Goal: Complete application form

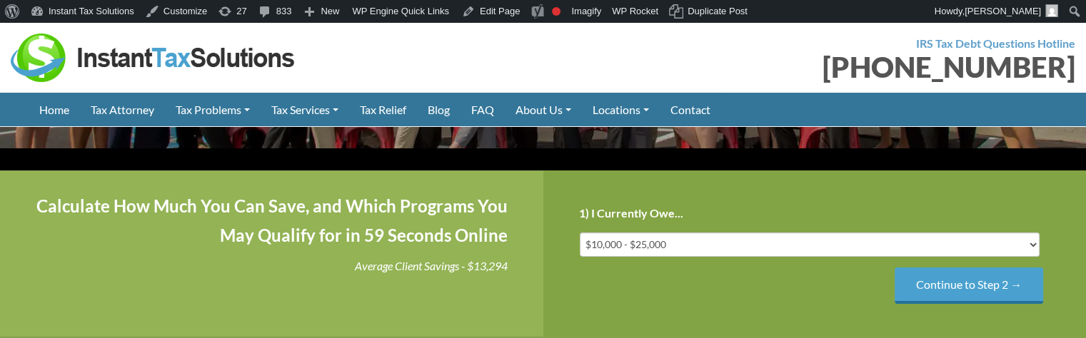
scroll to position [286, 0]
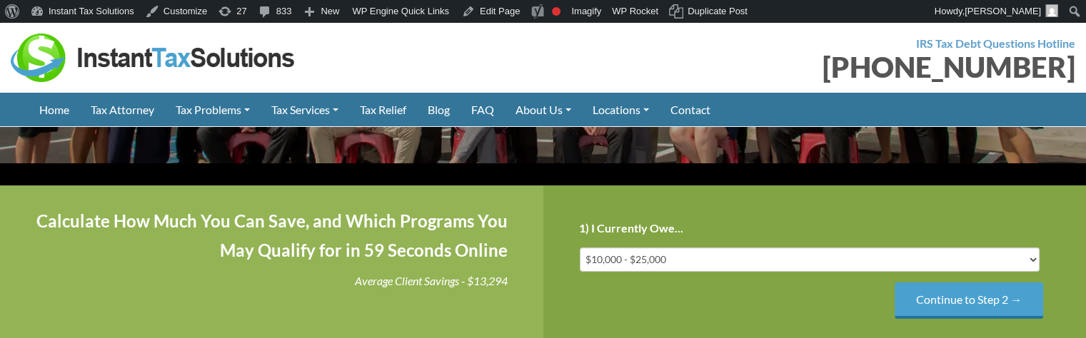
drag, startPoint x: 576, startPoint y: 196, endPoint x: 648, endPoint y: 196, distance: 72.1
click at [637, 196] on div "Step 1 of 4 25% 1) I Currently Owe... Less than $10,000 $10,000 - $25,000 $25,0…" at bounding box center [814, 269] width 543 height 166
click at [552, 302] on div "Step 1 of 4 25% 1) I Currently Owe... Less than $10,000 $10,000 - $25,000 $25,0…" at bounding box center [814, 269] width 543 height 166
drag, startPoint x: 584, startPoint y: 198, endPoint x: 636, endPoint y: 198, distance: 52.1
click at [0, 0] on h3 "Step 1 of 4" at bounding box center [0, 0] width 0 height 0
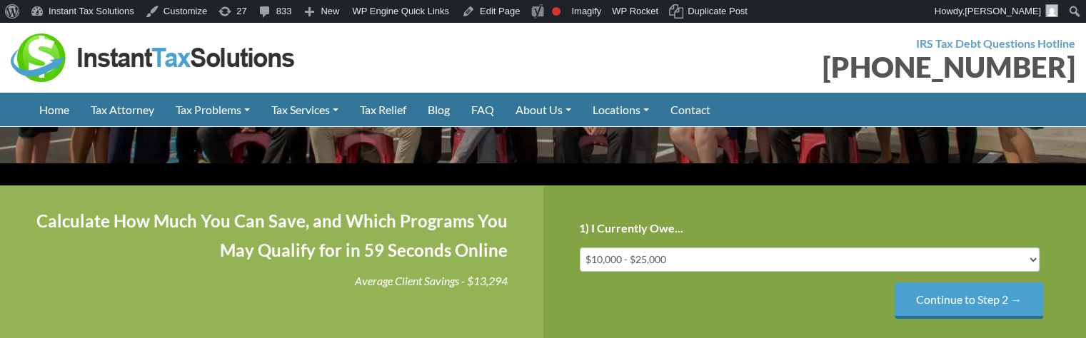
click at [0, 0] on h3 "Step 1 of 4" at bounding box center [0, 0] width 0 height 0
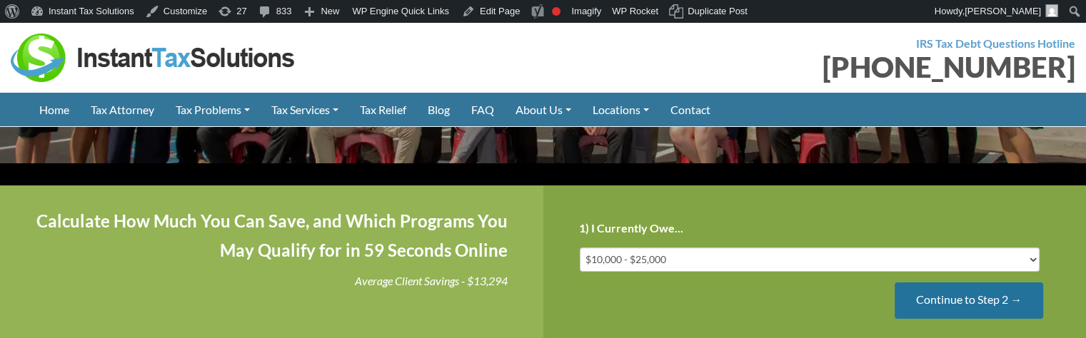
click at [927, 319] on input "Continue to Step 2 →" at bounding box center [968, 301] width 148 height 36
click at [934, 319] on input "Continue to Step 3 →" at bounding box center [968, 301] width 148 height 36
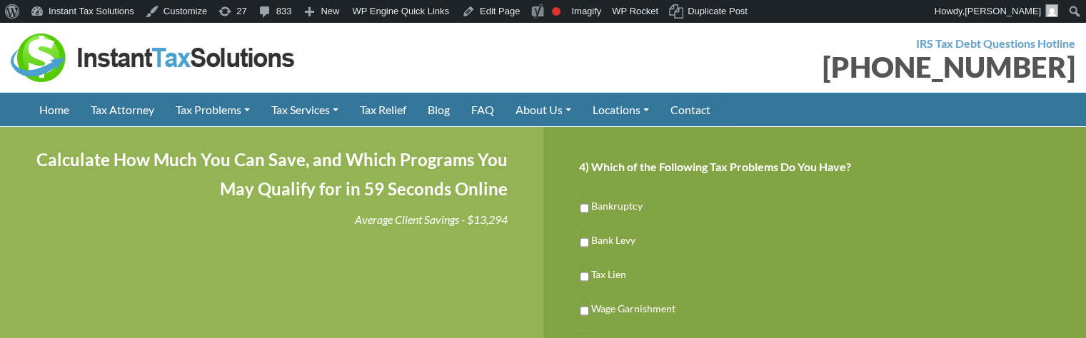
scroll to position [428, 0]
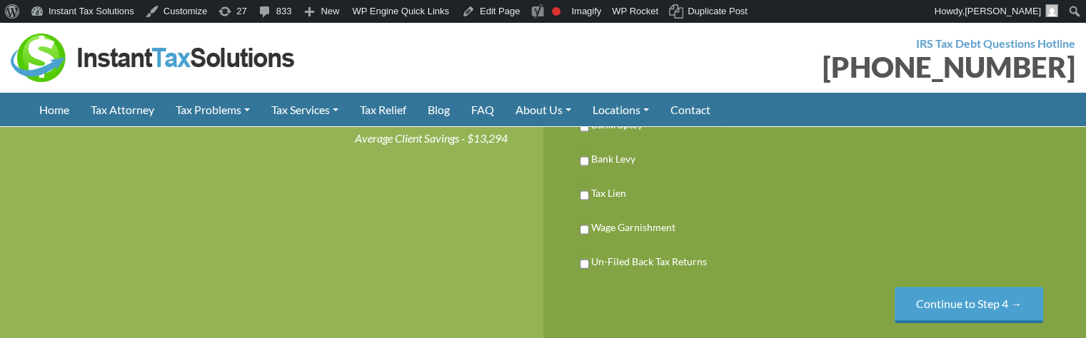
click at [0, 0] on input "Previous" at bounding box center [0, 0] width 0 height 0
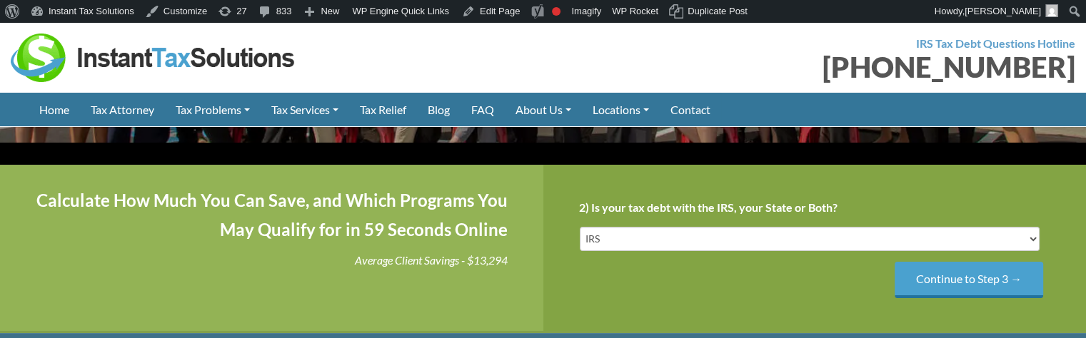
scroll to position [286, 0]
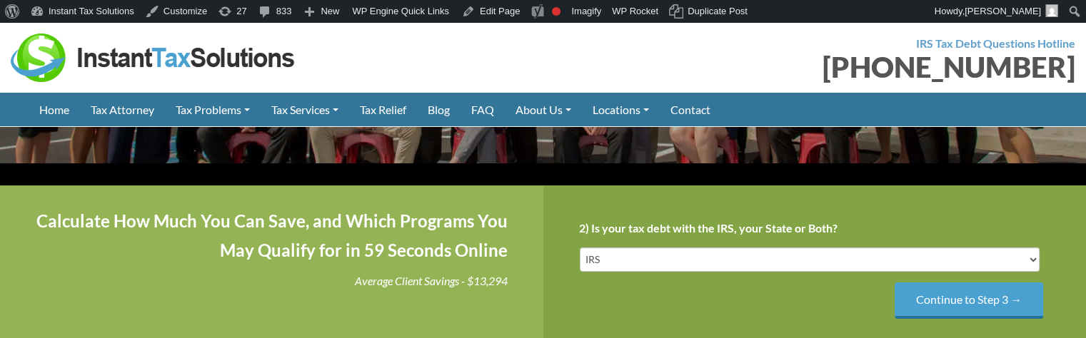
click at [0, 0] on input "Previous" at bounding box center [0, 0] width 0 height 0
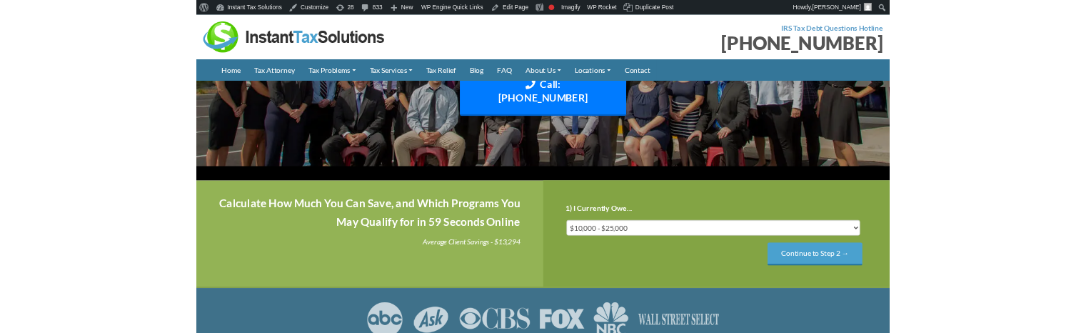
scroll to position [277, 0]
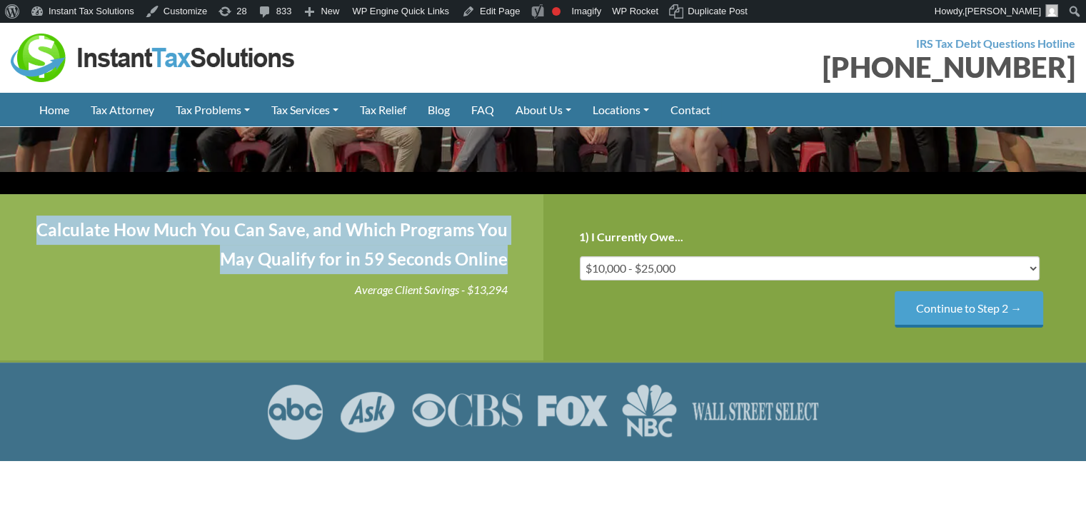
drag, startPoint x: 36, startPoint y: 209, endPoint x: 517, endPoint y: 281, distance: 486.4
click at [517, 281] on div "Calculate How Much You Can Save, and Which Programs You May Qualify for in 59 S…" at bounding box center [271, 277] width 543 height 166
click at [515, 286] on div "Calculate How Much You Can Save, and Which Programs You May Qualify for in 59 S…" at bounding box center [271, 277] width 543 height 166
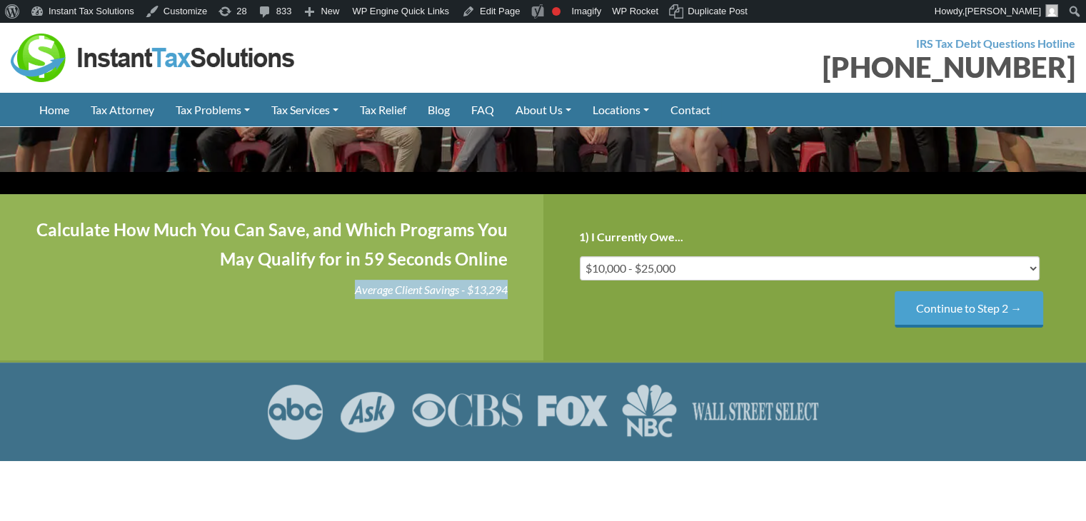
drag, startPoint x: 348, startPoint y: 323, endPoint x: 515, endPoint y: 325, distance: 166.3
click at [515, 325] on div "Calculate How Much You Can Save, and Which Programs You May Qualify for in 59 S…" at bounding box center [271, 277] width 543 height 166
click at [488, 296] on icon "Average Client Savings - $13,294" at bounding box center [431, 290] width 153 height 14
